Goal: Check status

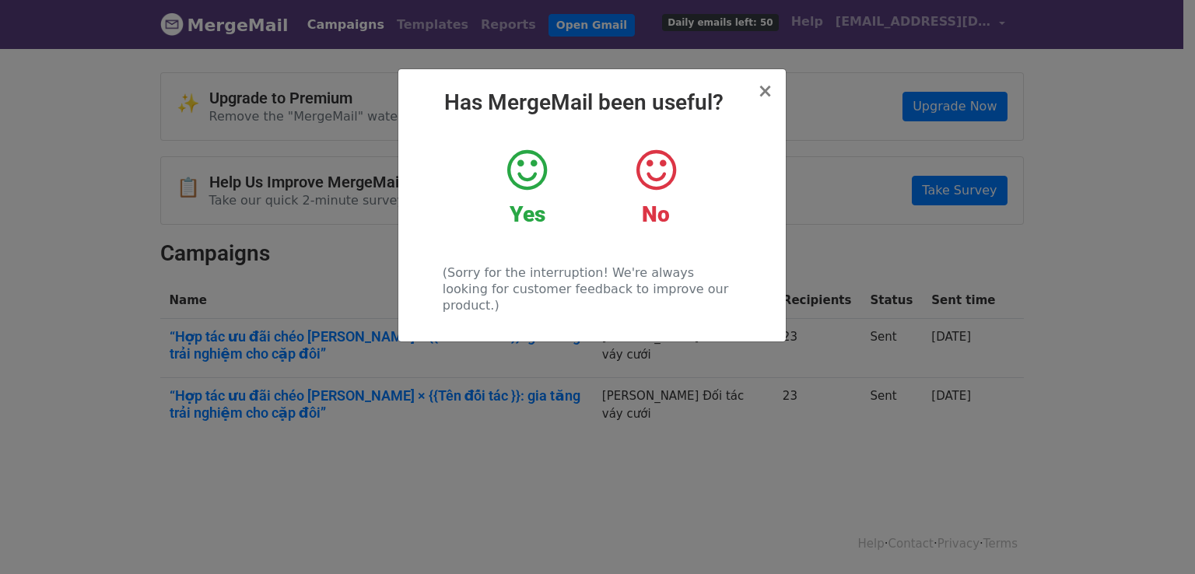
click at [524, 191] on icon at bounding box center [527, 170] width 40 height 47
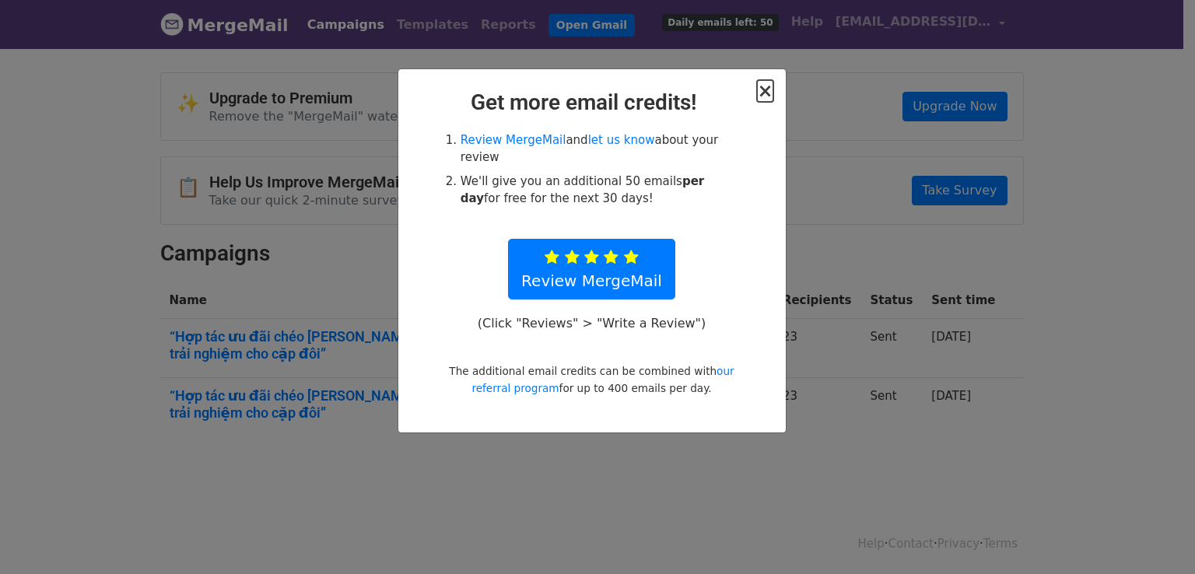
click at [765, 94] on span "×" at bounding box center [765, 91] width 16 height 22
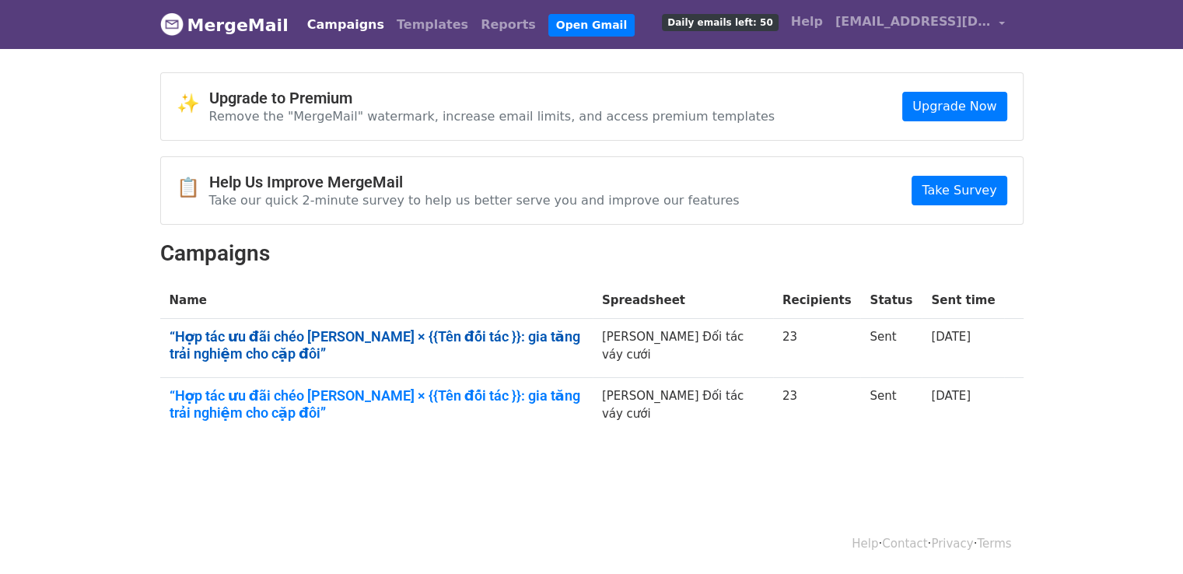
click at [583, 334] on link "“Hợp tác ưu đãi chéo Harold × {{Tên đối tác }}: gia tăng trải nghiệm cho cặp đô…" at bounding box center [377, 344] width 414 height 33
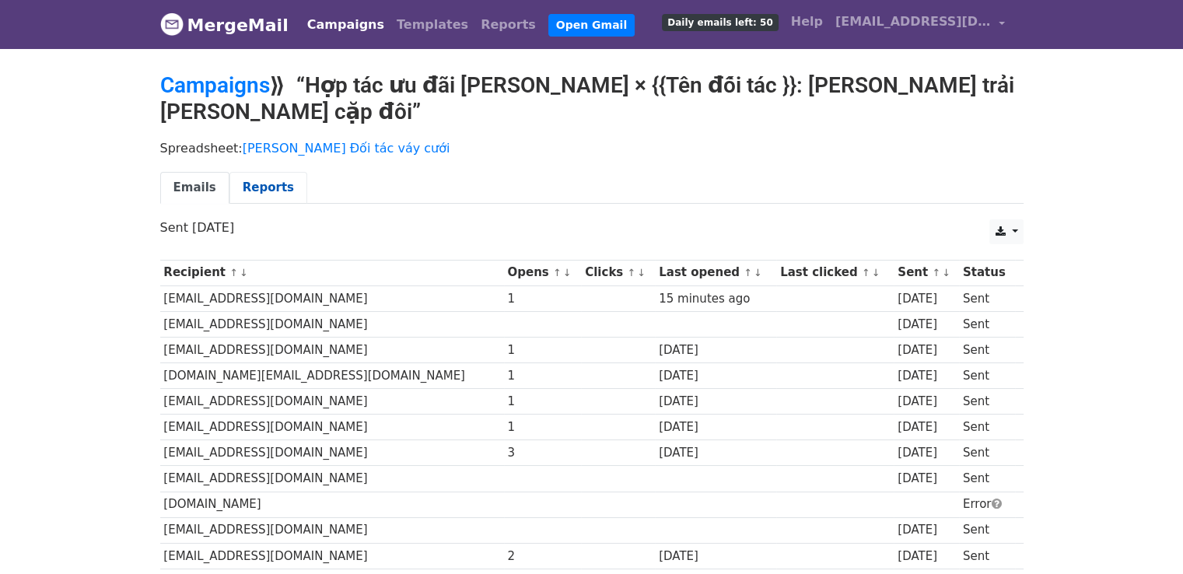
click at [278, 192] on link "Reports" at bounding box center [268, 188] width 78 height 32
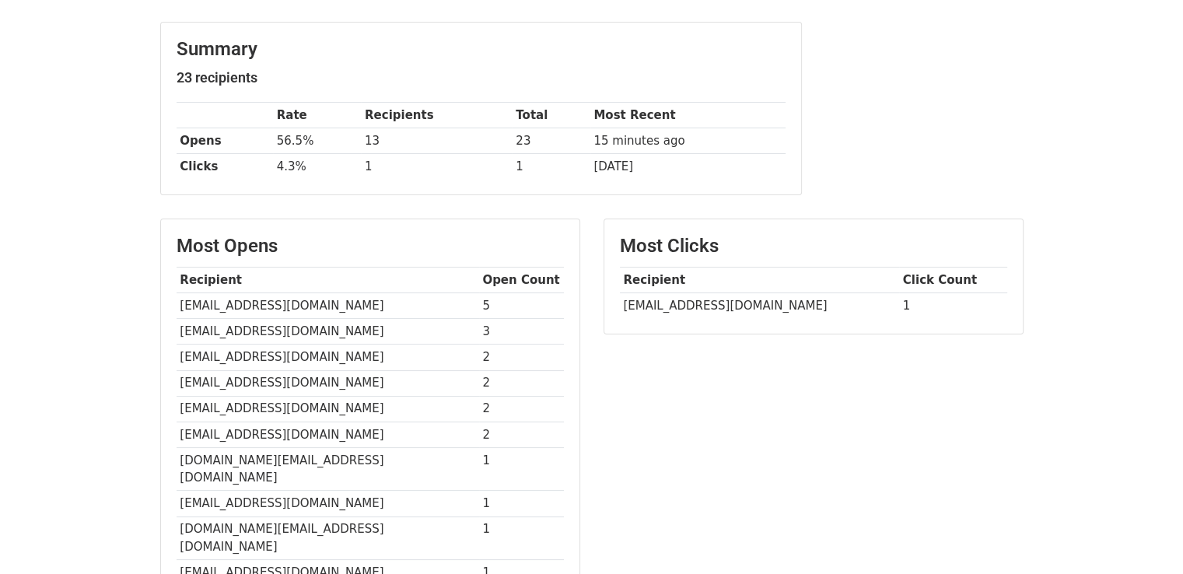
scroll to position [233, 0]
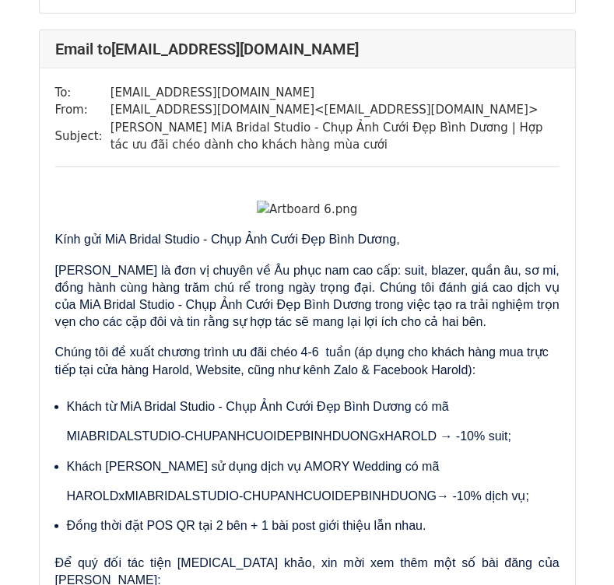
scroll to position [2256, 0]
